Goal: Check status

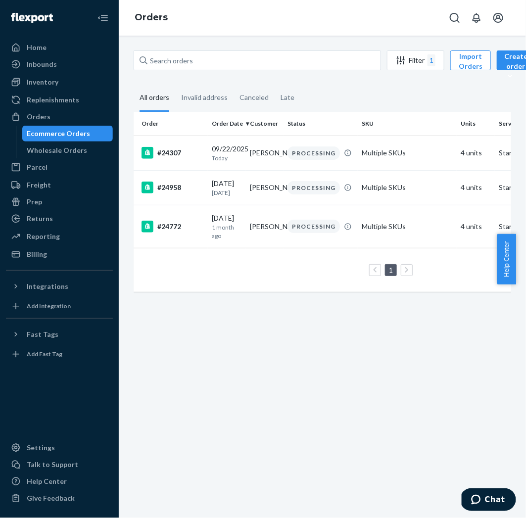
click at [89, 136] on div "Ecommerce Orders" at bounding box center [67, 134] width 89 height 14
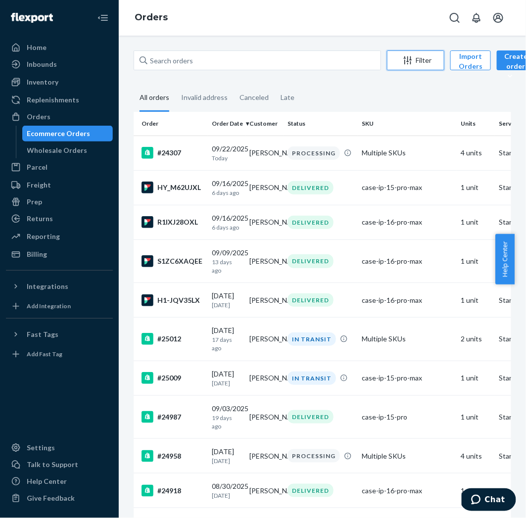
click at [428, 58] on div "Filter" at bounding box center [416, 60] width 56 height 10
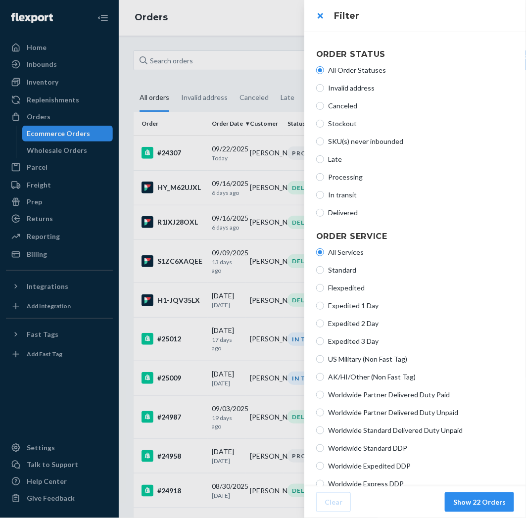
click at [349, 178] on span "Processing" at bounding box center [421, 177] width 186 height 10
click at [324, 178] on input "Processing" at bounding box center [320, 177] width 8 height 8
radio input "true"
radio input "false"
click at [492, 504] on button "Show 22 Orders" at bounding box center [479, 502] width 69 height 20
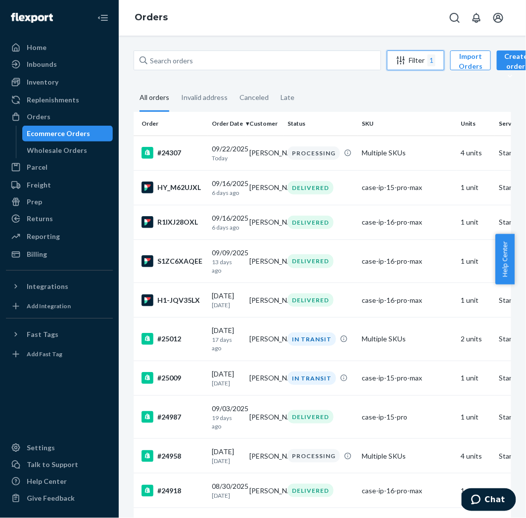
click at [416, 59] on div "Filter 1" at bounding box center [416, 60] width 56 height 12
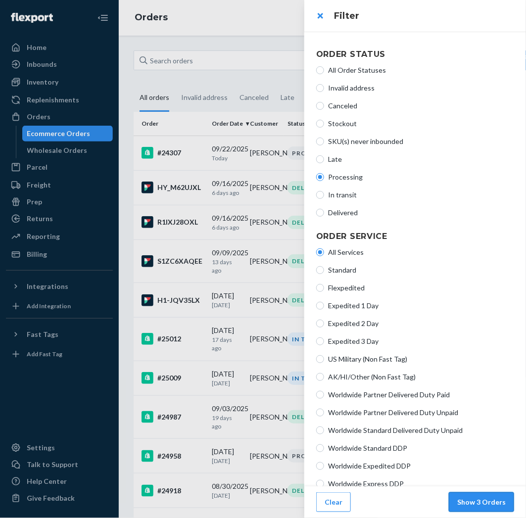
click at [493, 502] on button "Show 3 Orders" at bounding box center [481, 502] width 65 height 20
